Goal: Information Seeking & Learning: Learn about a topic

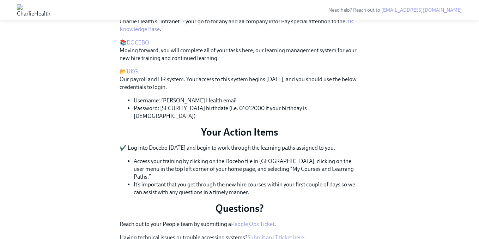
scroll to position [225, 0]
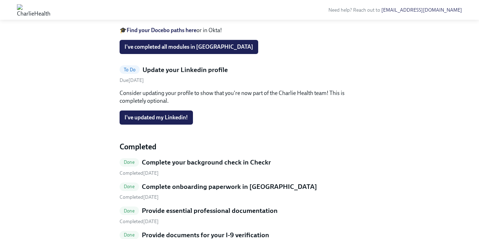
scroll to position [239, 0]
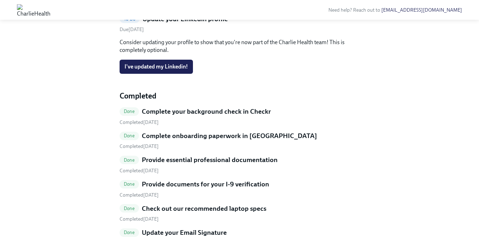
scroll to position [243, 0]
